Goal: Find specific page/section: Find specific page/section

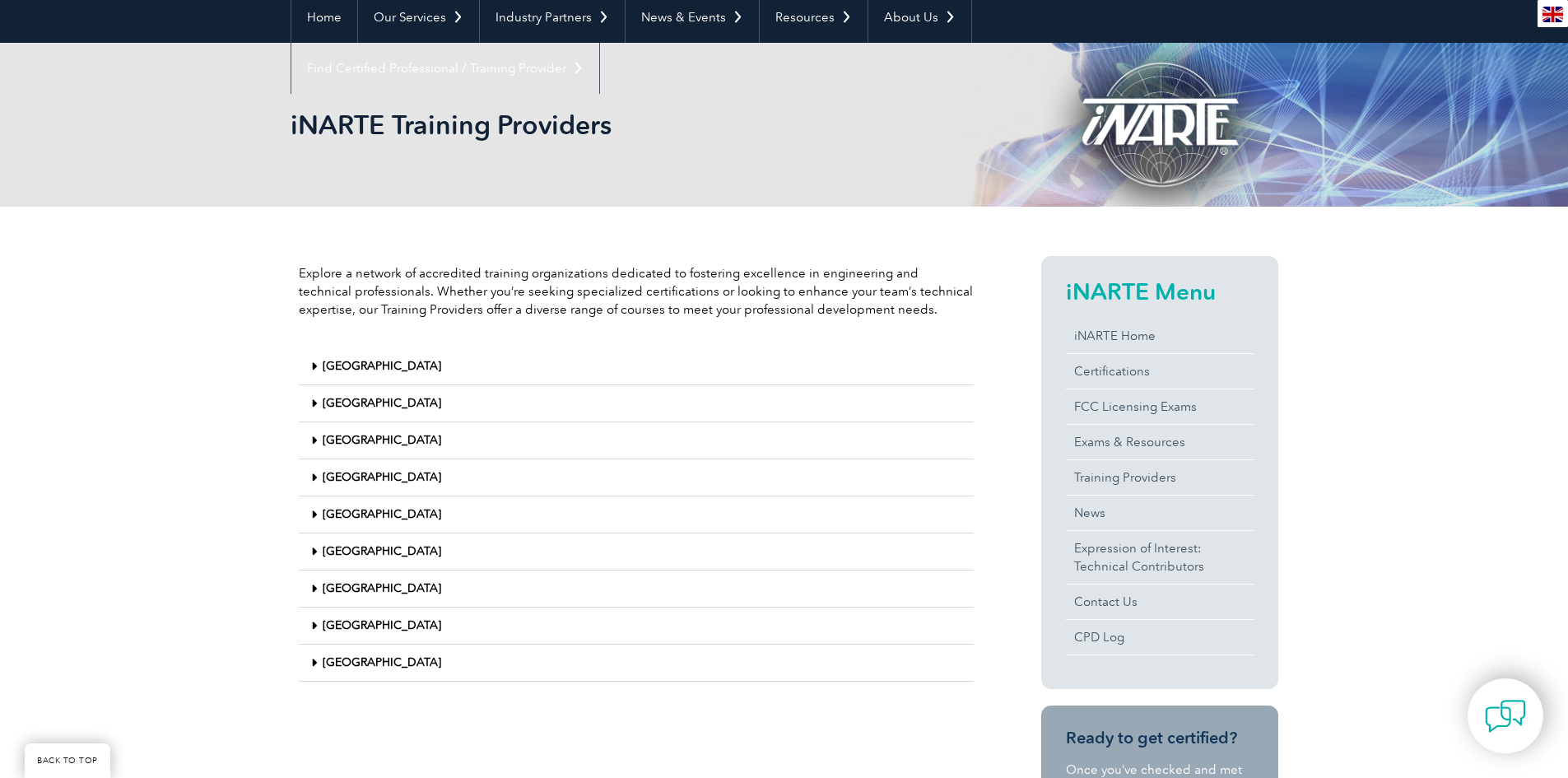
scroll to position [164, 0]
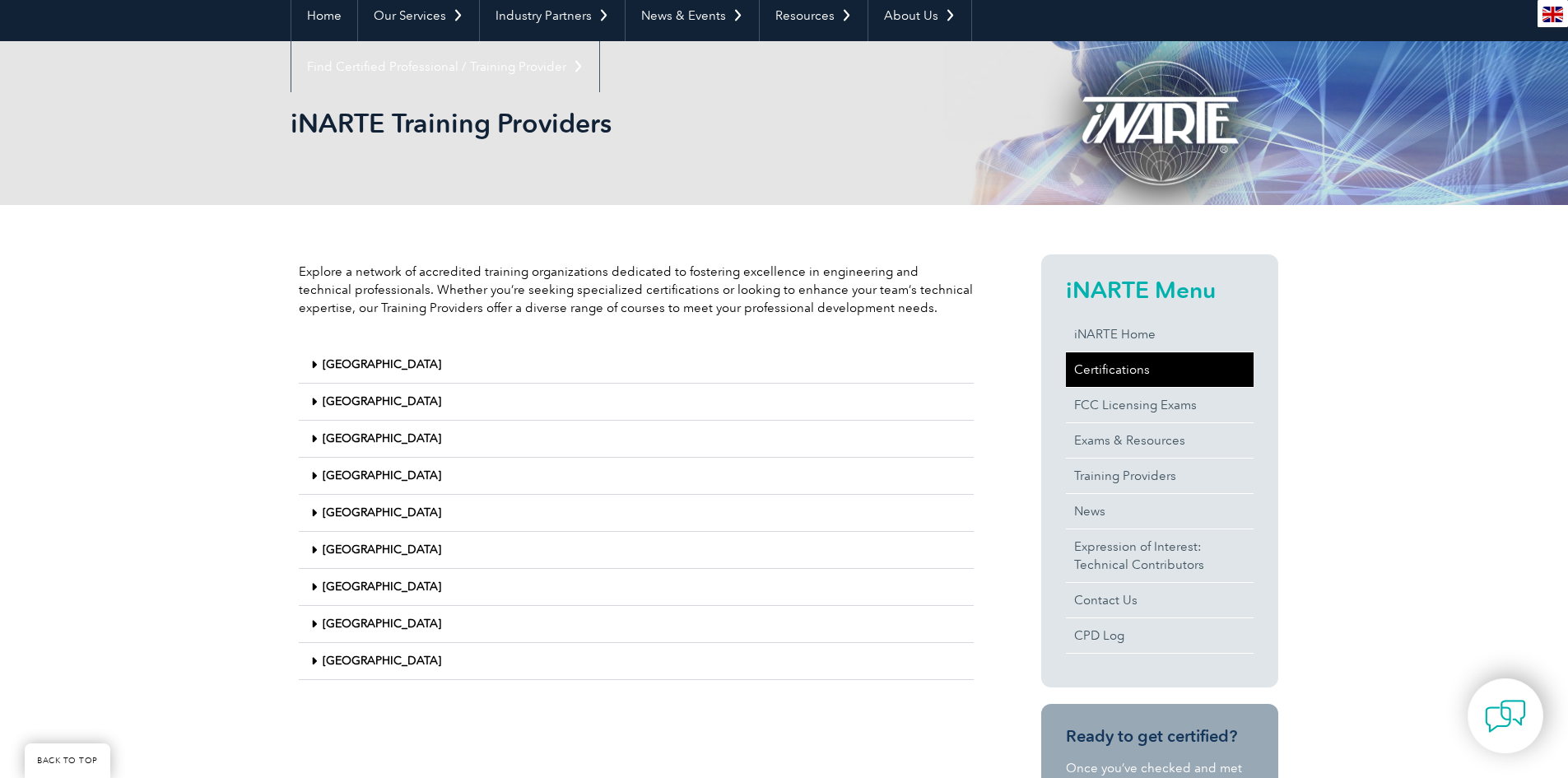
click at [1113, 372] on link "Certifications" at bounding box center [1159, 369] width 188 height 35
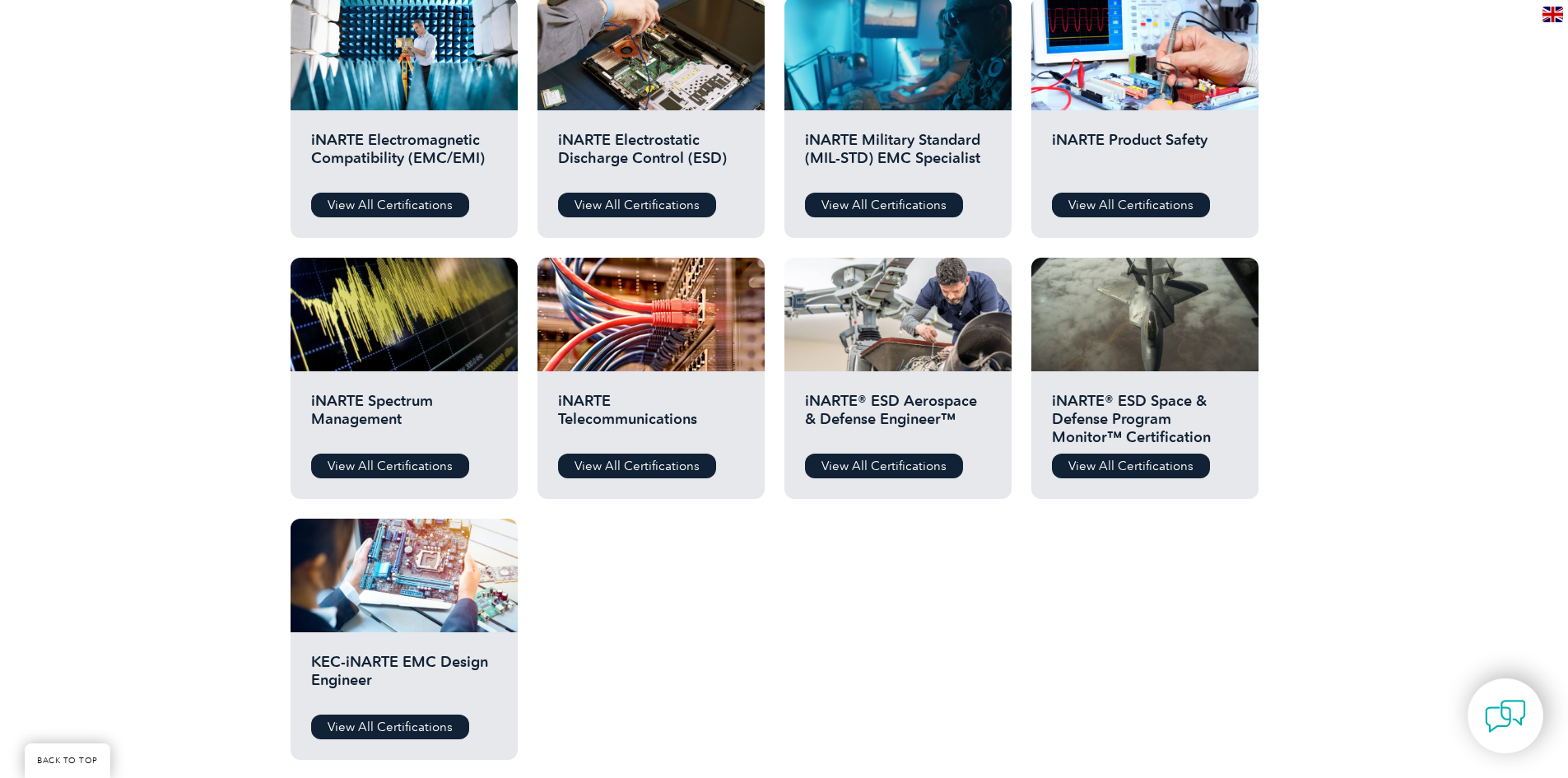
scroll to position [658, 0]
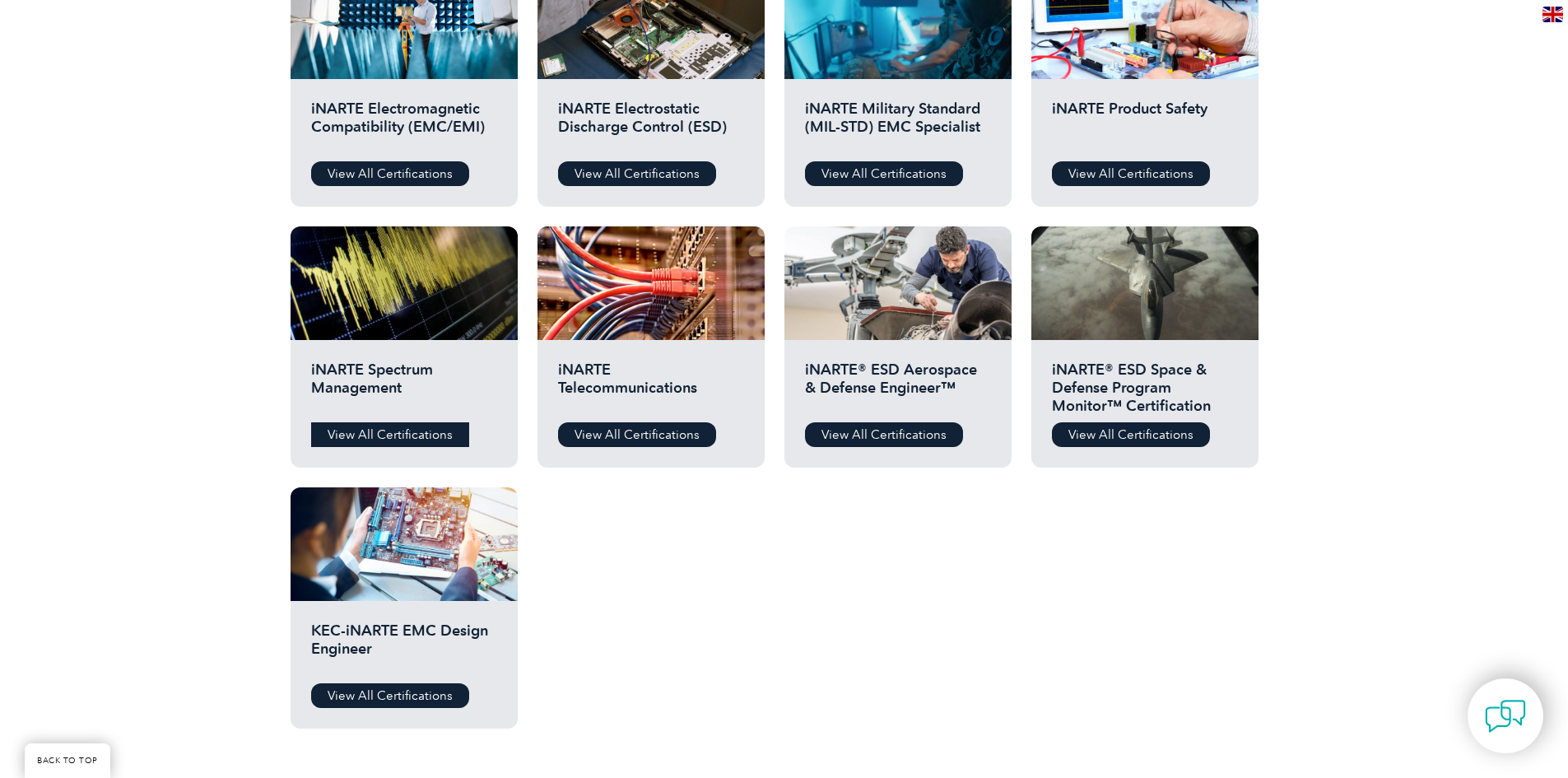
click at [404, 438] on link "View All Certifications" at bounding box center [389, 434] width 158 height 24
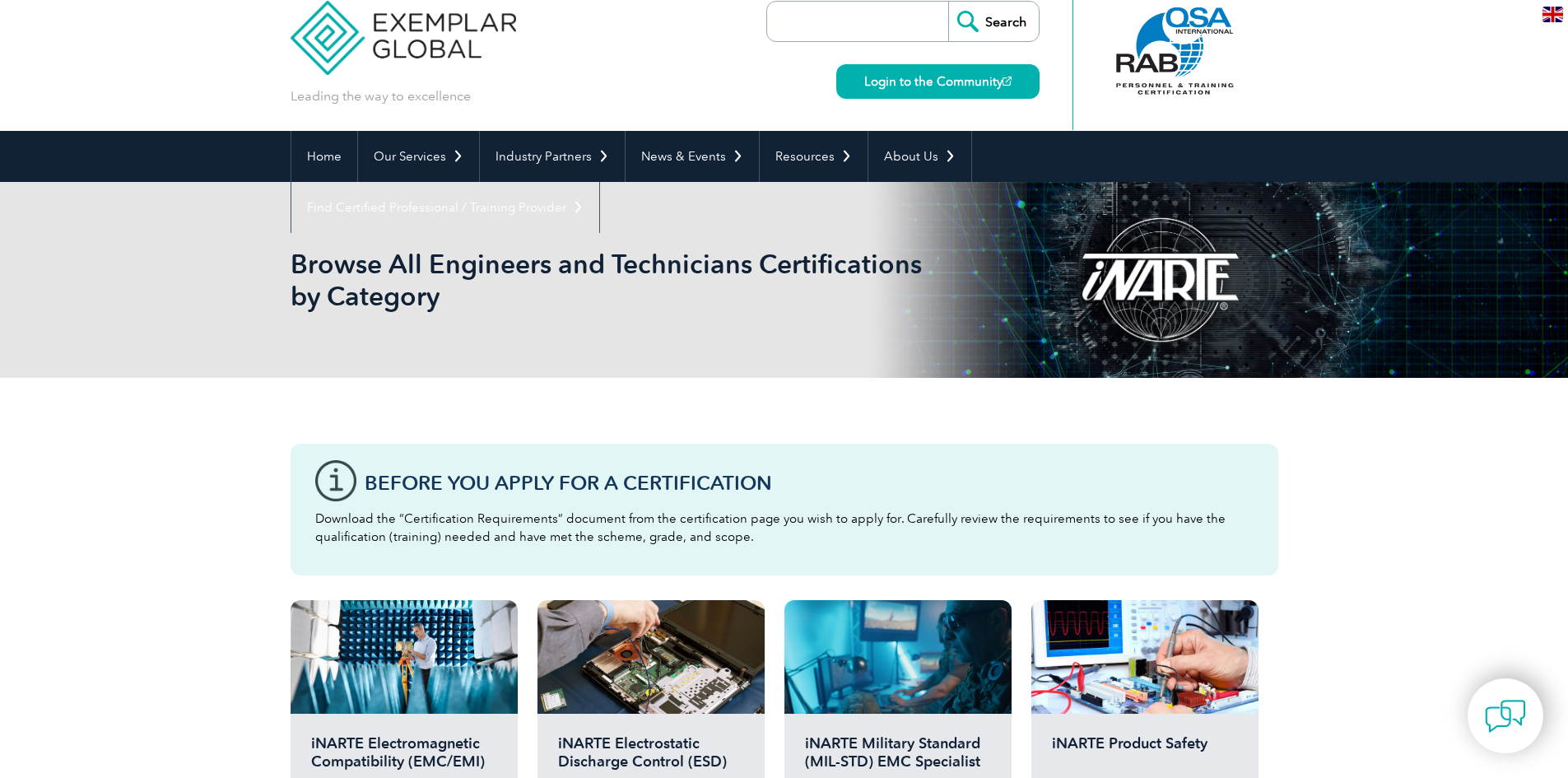
scroll to position [0, 0]
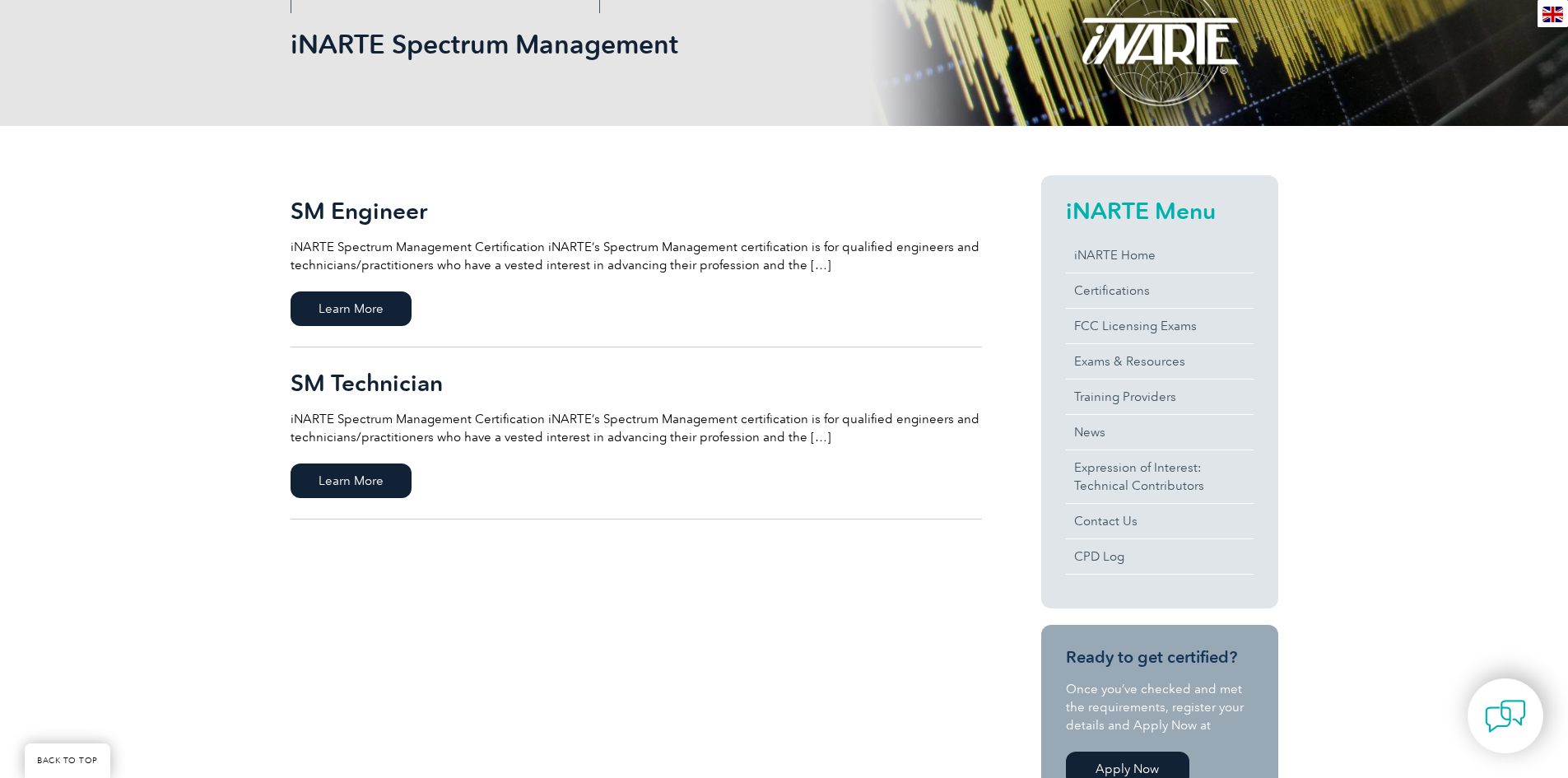
scroll to position [247, 0]
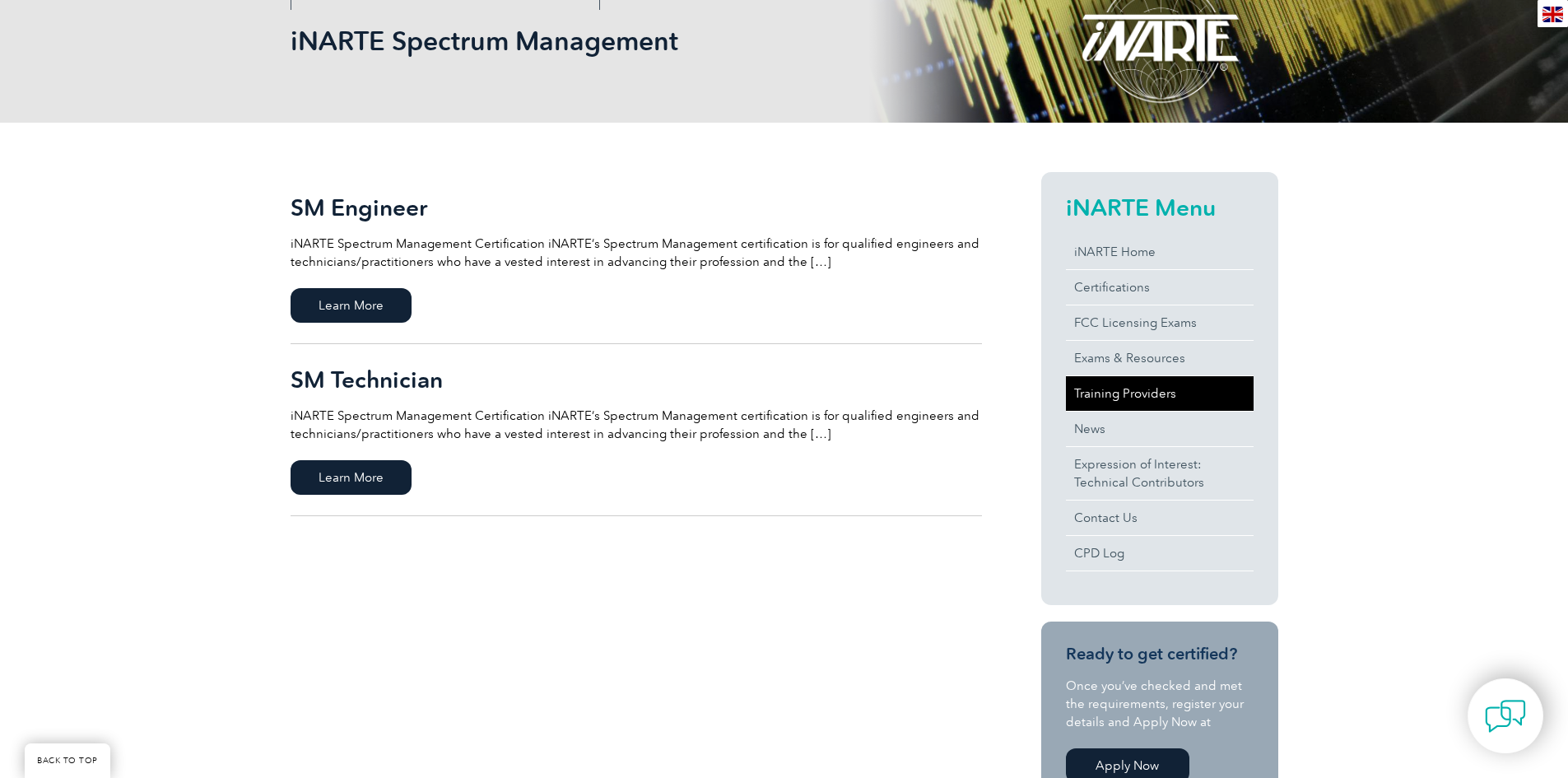
click at [1154, 396] on link "Training Providers" at bounding box center [1159, 393] width 188 height 35
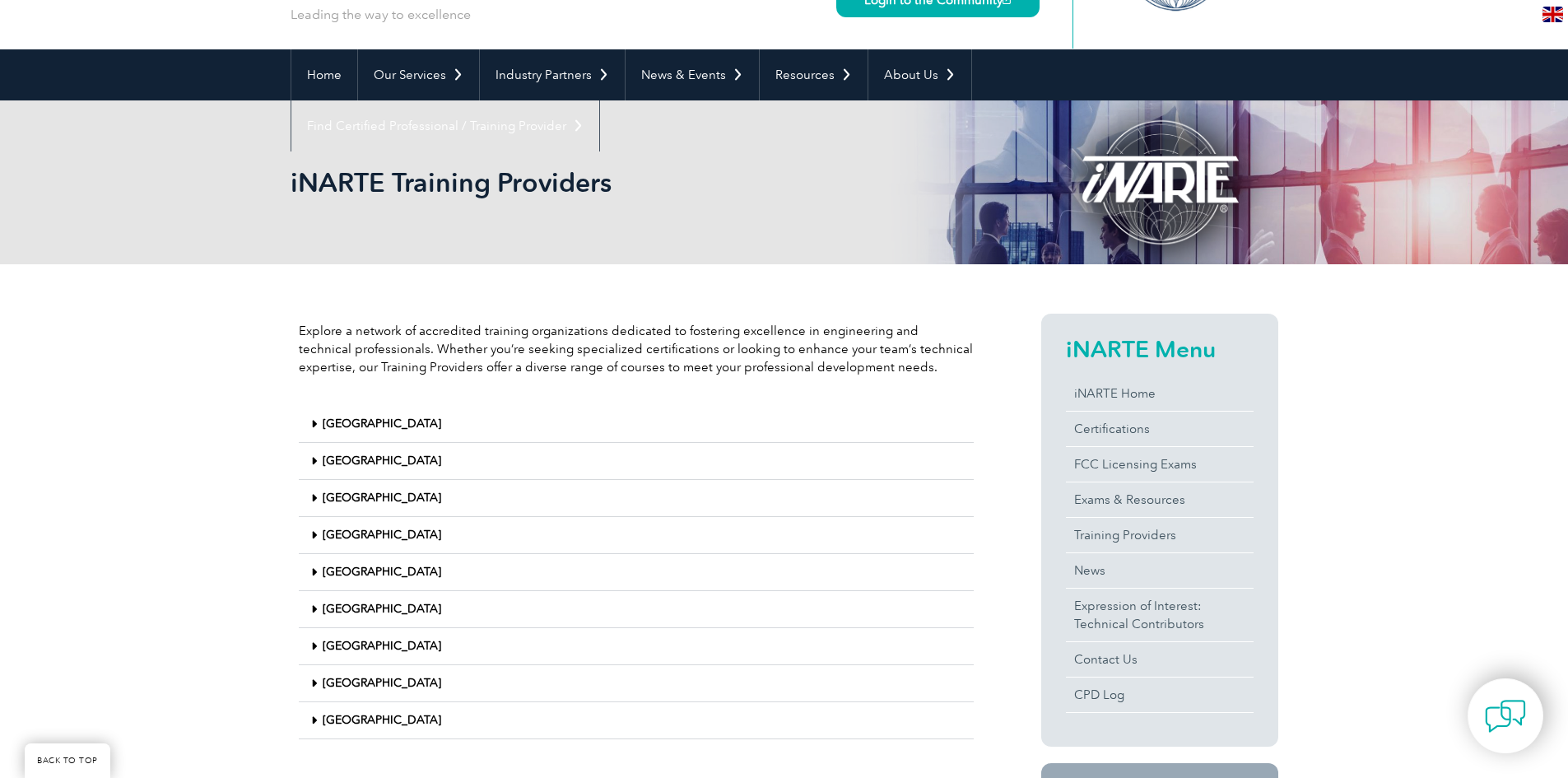
scroll to position [412, 0]
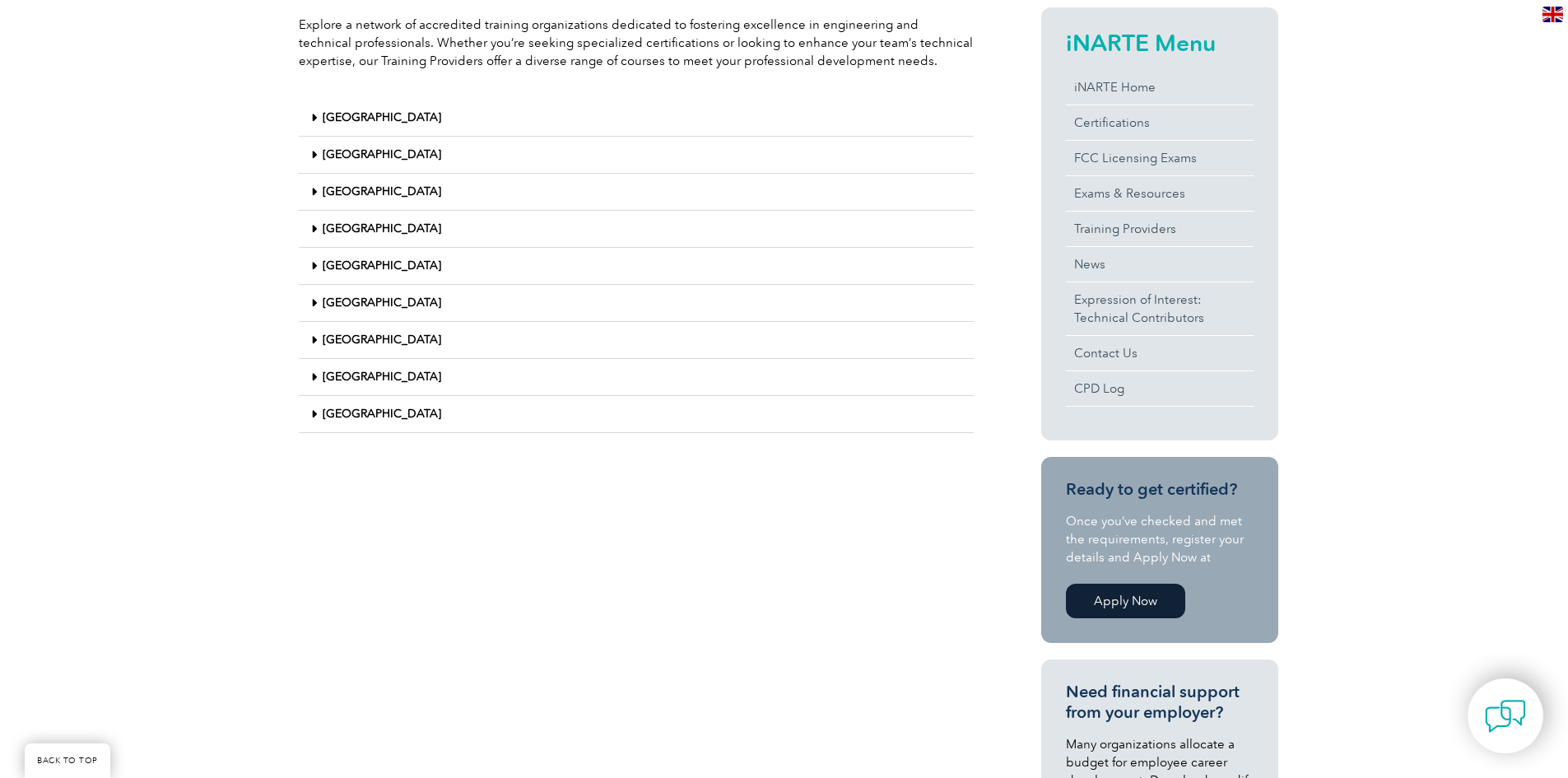
click at [349, 416] on link "[GEOGRAPHIC_DATA]" at bounding box center [382, 413] width 119 height 14
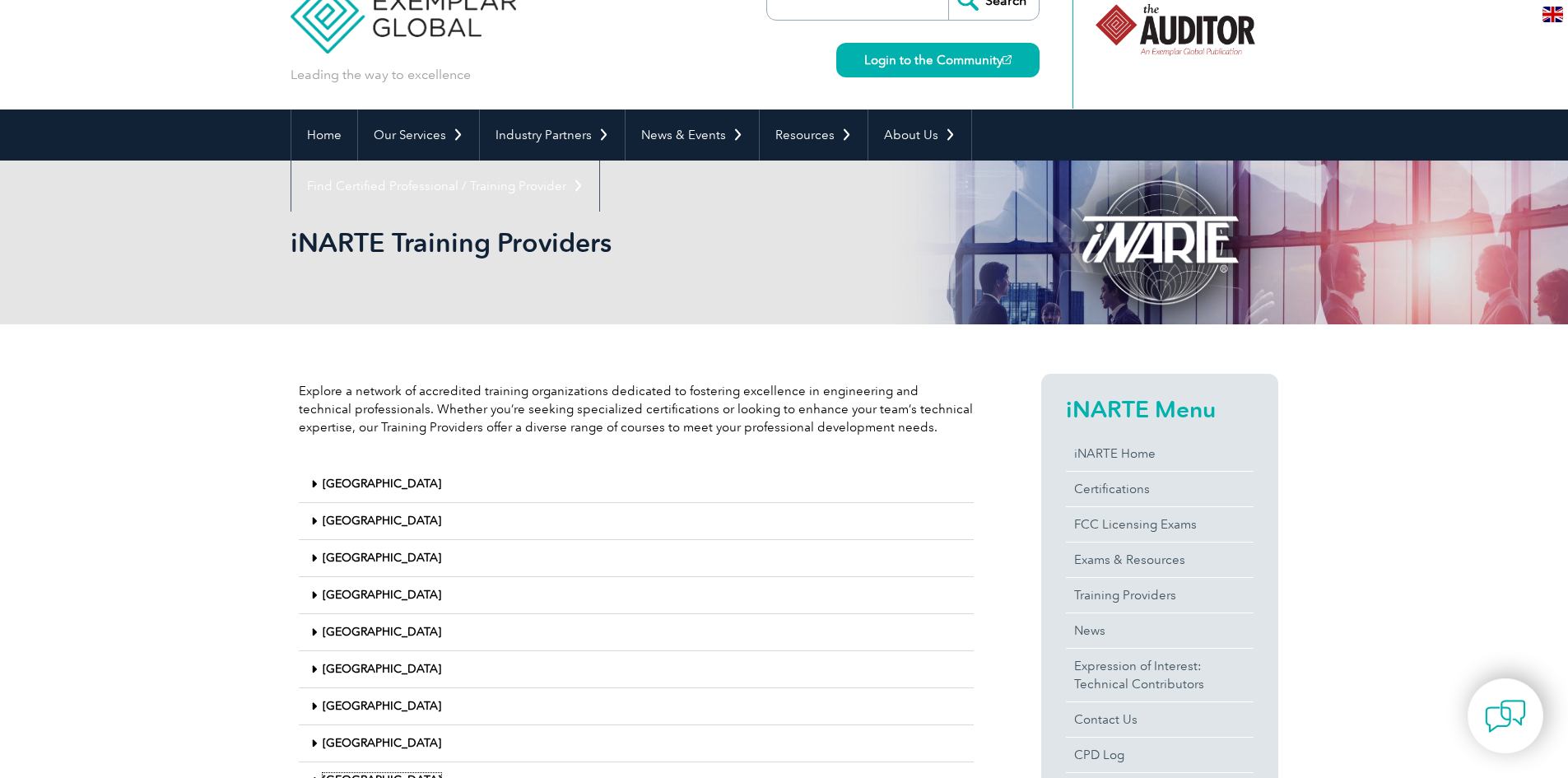
scroll to position [0, 0]
